Goal: Navigation & Orientation: Find specific page/section

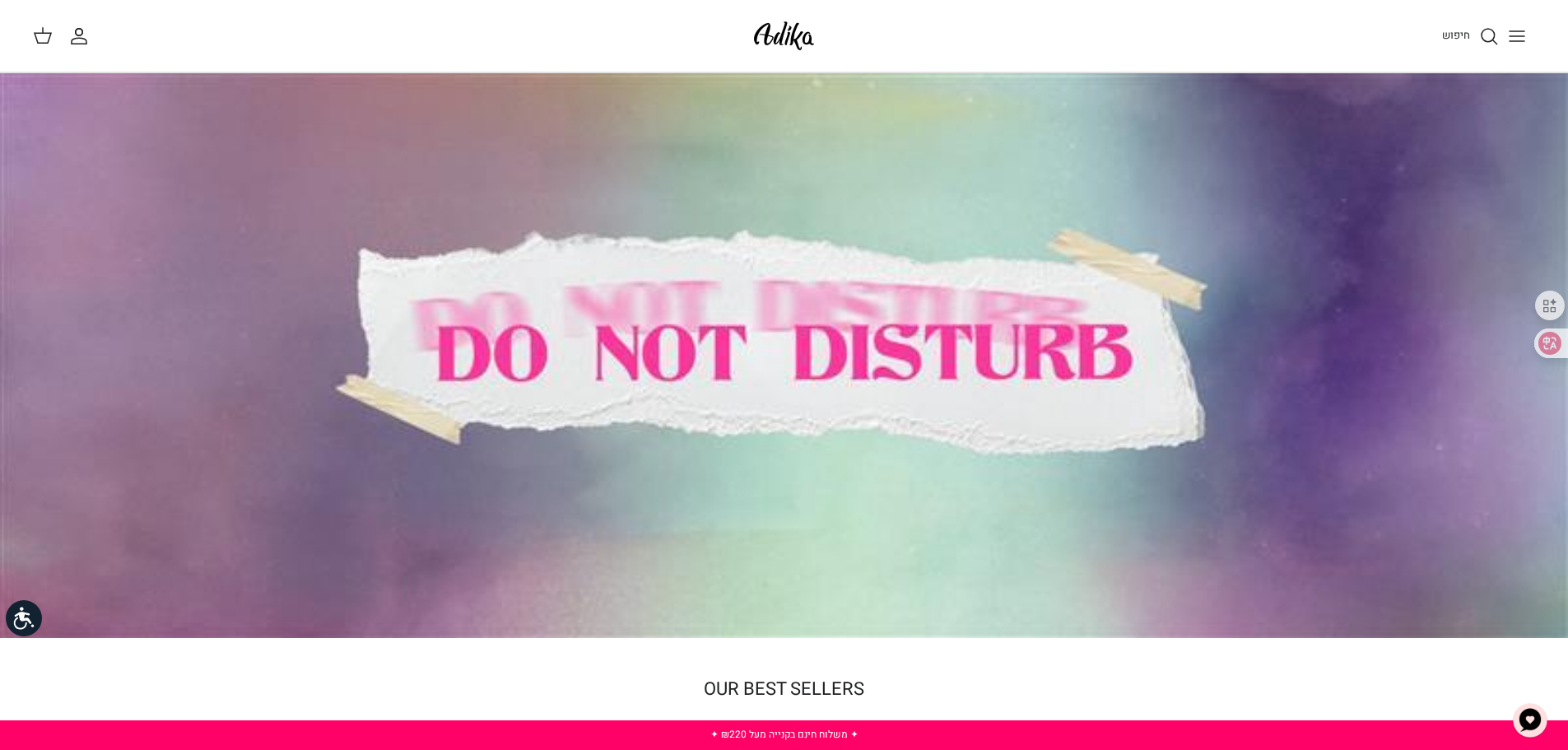
click at [1453, 30] on span "חיפוש" at bounding box center [1456, 35] width 28 height 16
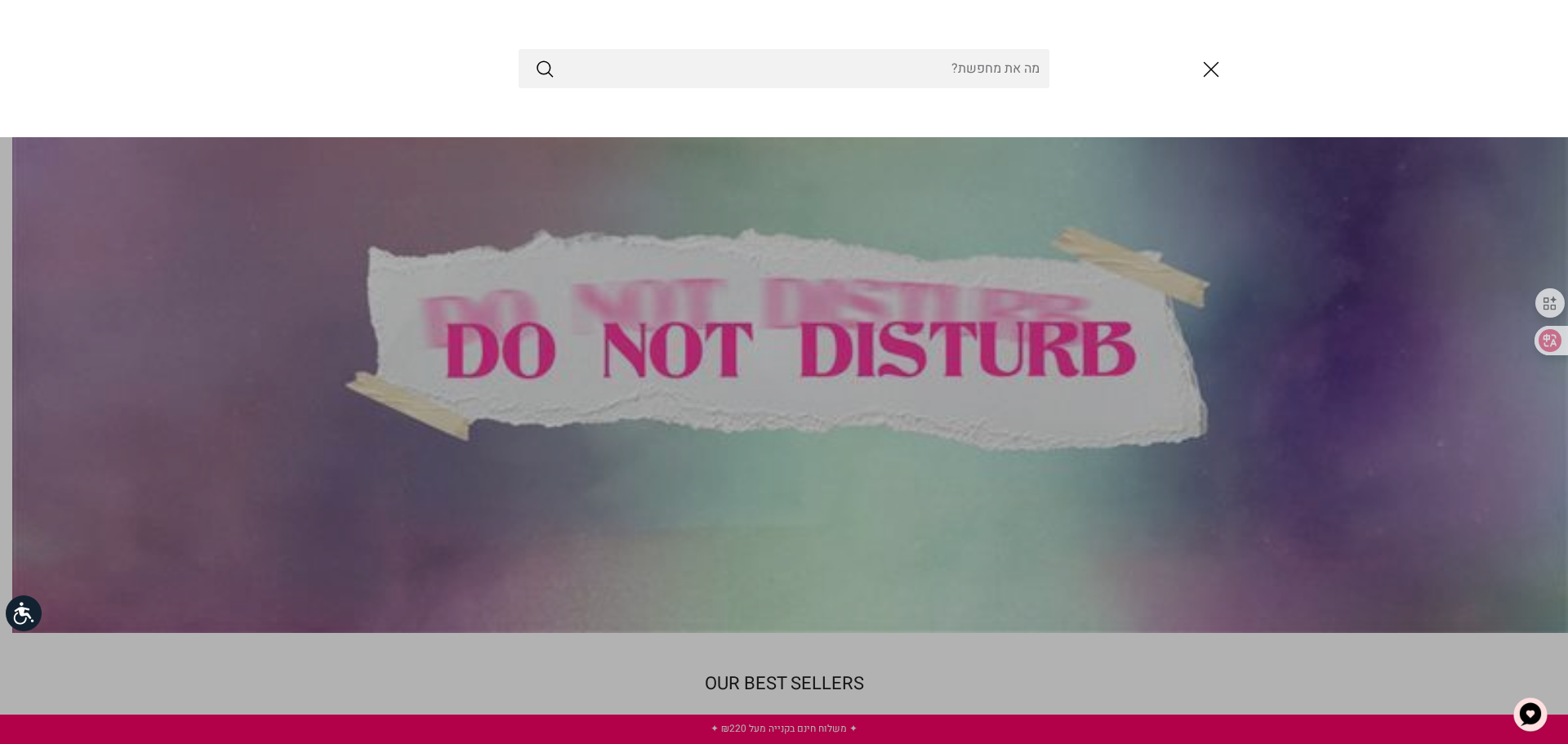
click at [1212, 61] on icon "סגור" at bounding box center [1211, 69] width 27 height 27
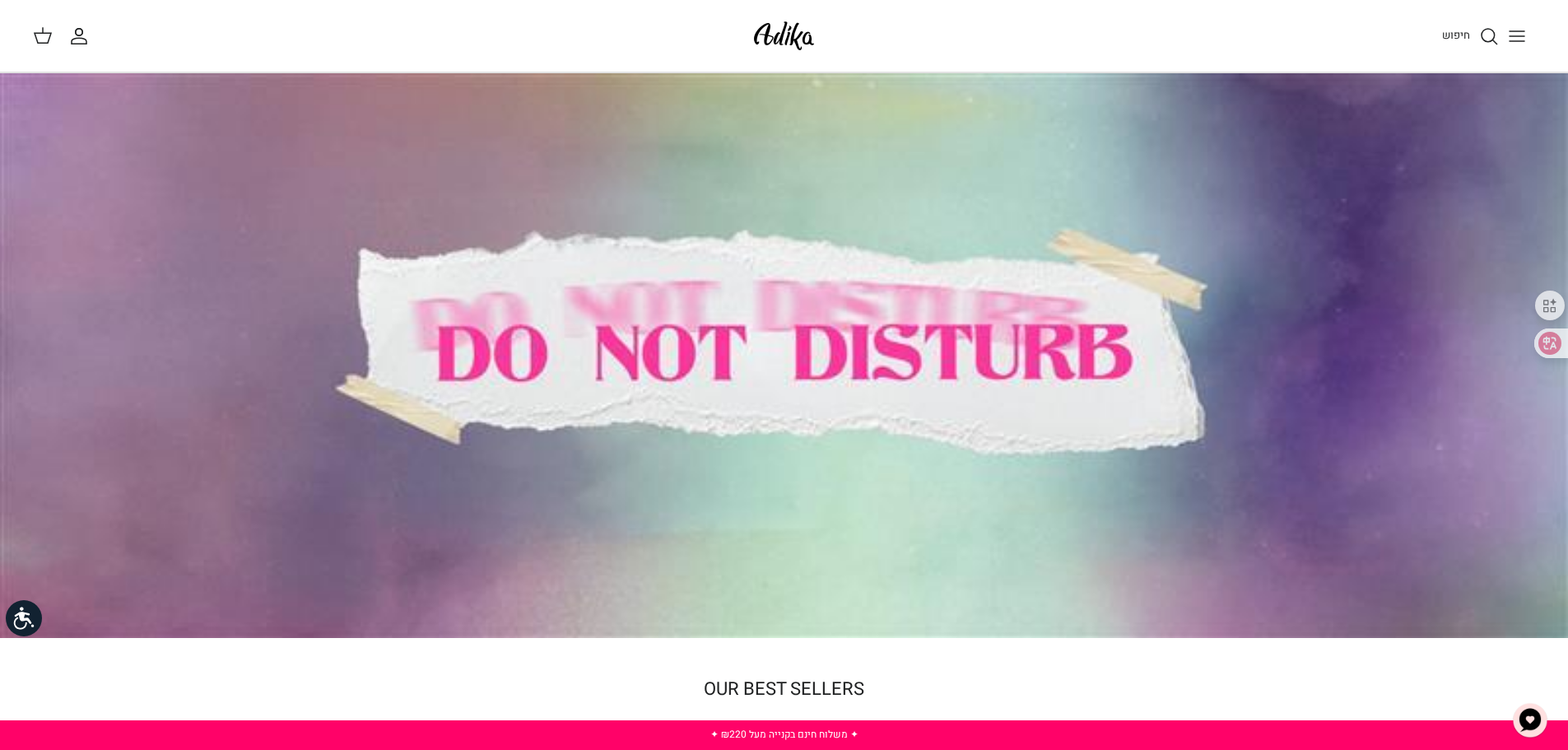
click at [1530, 35] on button "Toggle menu" at bounding box center [1517, 36] width 36 height 36
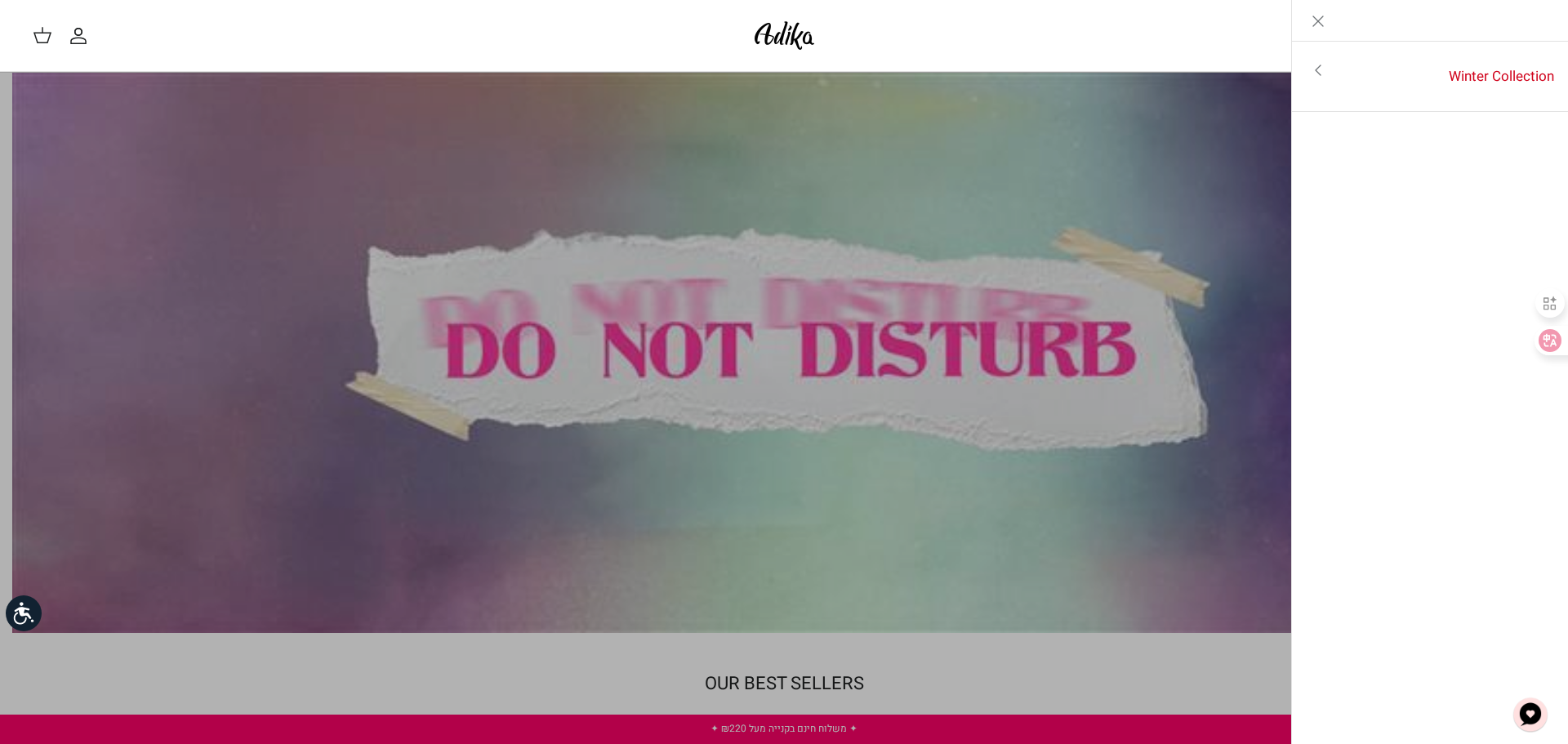
click at [1313, 78] on icon "Toggle menu" at bounding box center [1318, 70] width 20 height 20
click at [1321, 26] on icon "Close" at bounding box center [1318, 22] width 20 height 20
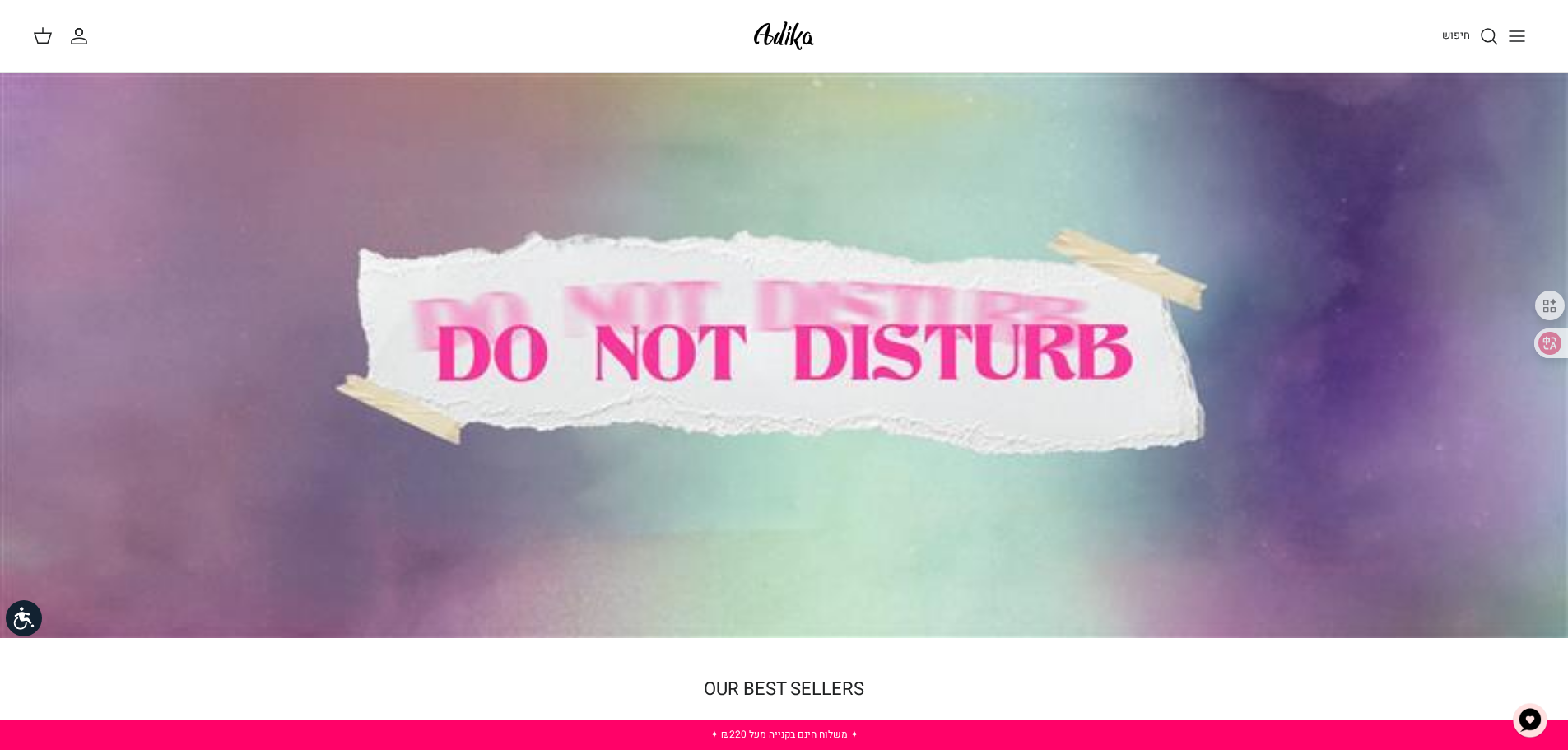
click at [75, 31] on icon "החשבון שלי" at bounding box center [79, 37] width 20 height 20
